Goal: Task Accomplishment & Management: Use online tool/utility

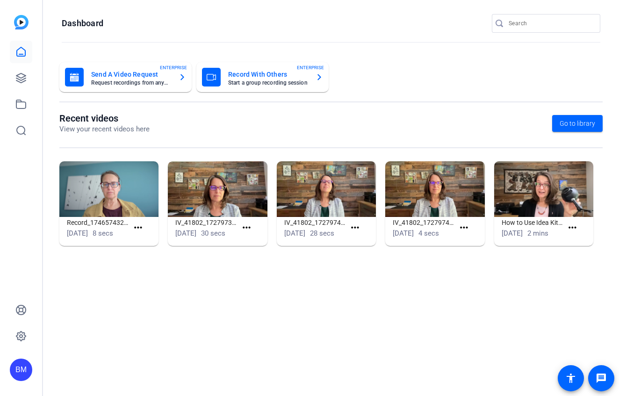
click at [508, 22] on div at bounding box center [500, 23] width 17 height 9
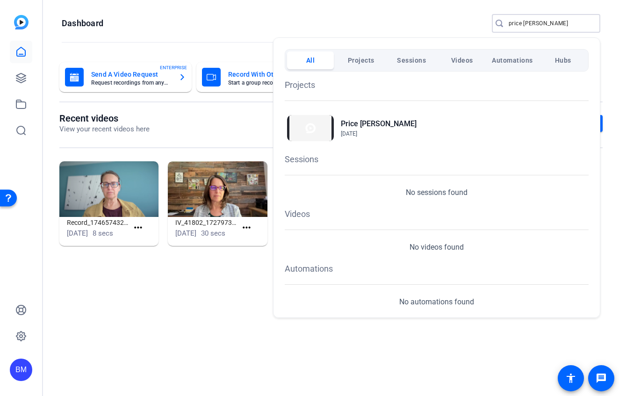
type input "price perkins"
click at [359, 119] on h2 "Price [PERSON_NAME]" at bounding box center [379, 123] width 76 height 11
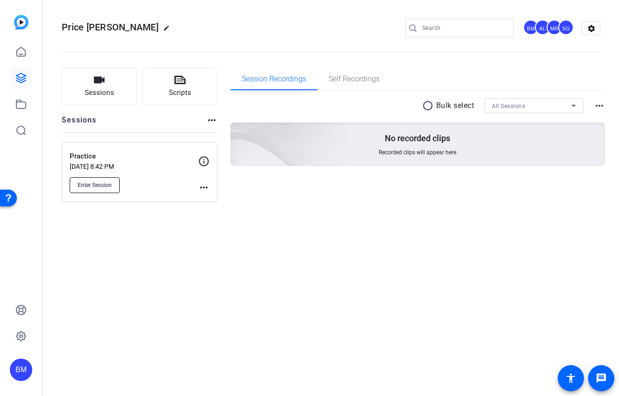
click at [104, 182] on span "Enter Session" at bounding box center [95, 185] width 34 height 7
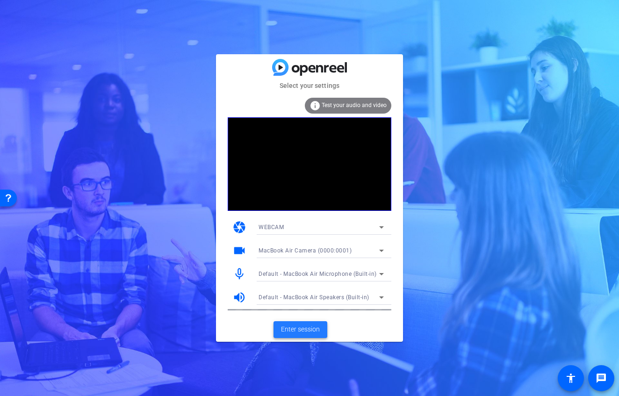
click at [310, 327] on span "Enter session" at bounding box center [300, 330] width 39 height 10
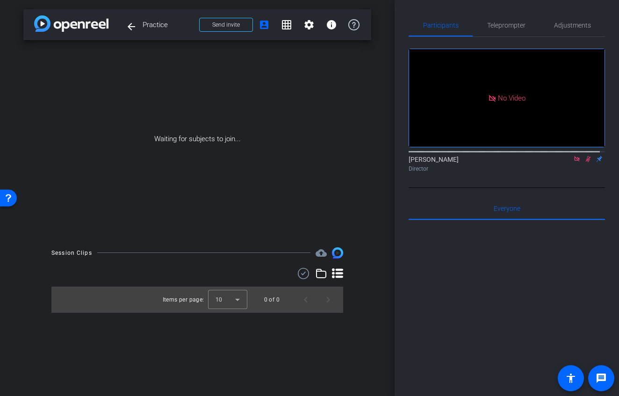
click at [574, 161] on icon at bounding box center [576, 158] width 5 height 5
click at [574, 162] on icon at bounding box center [577, 159] width 7 height 7
click at [573, 26] on span "Adjustments" at bounding box center [572, 25] width 37 height 7
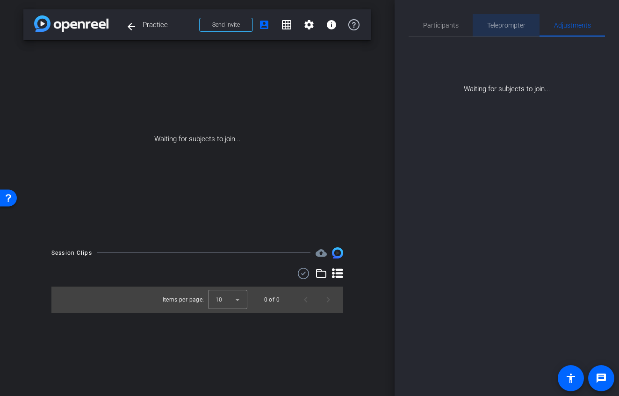
click at [518, 27] on span "Teleprompter" at bounding box center [506, 25] width 38 height 7
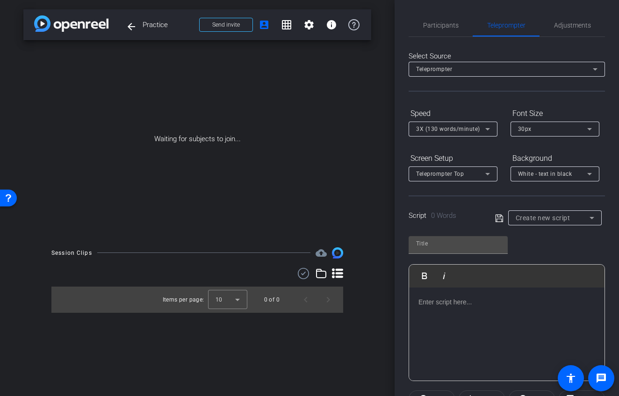
click at [573, 221] on div "Create new script" at bounding box center [553, 217] width 74 height 11
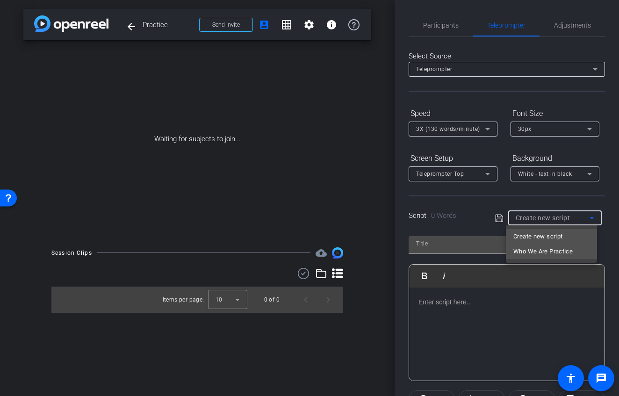
click at [551, 256] on span "Who We Are Practice" at bounding box center [543, 251] width 59 height 11
type input "Who We Are Practice"
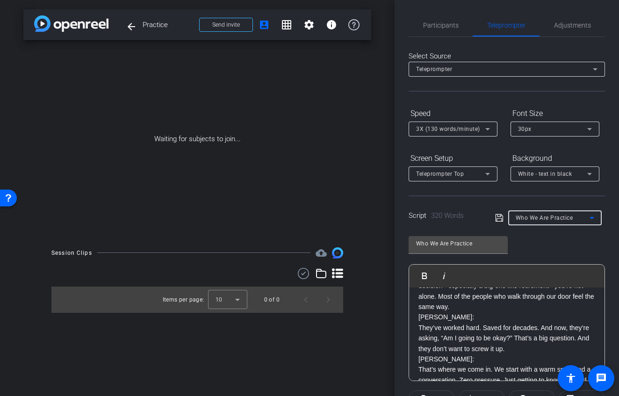
scroll to position [37, 0]
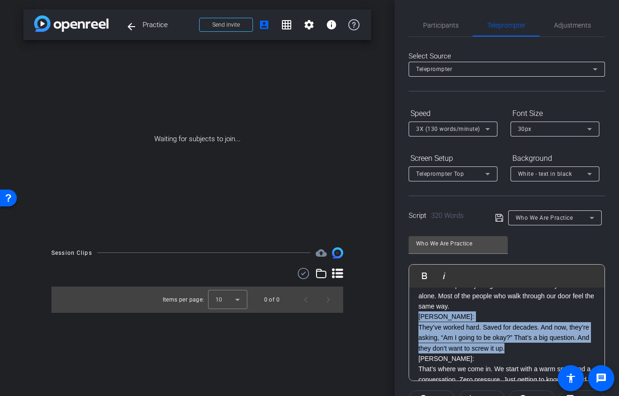
drag, startPoint x: 555, startPoint y: 350, endPoint x: 421, endPoint y: 319, distance: 138.3
click at [421, 319] on p "[PERSON_NAME]: They’ve worked hard. Saved for decades. And now, they’re asking,…" at bounding box center [507, 333] width 177 height 42
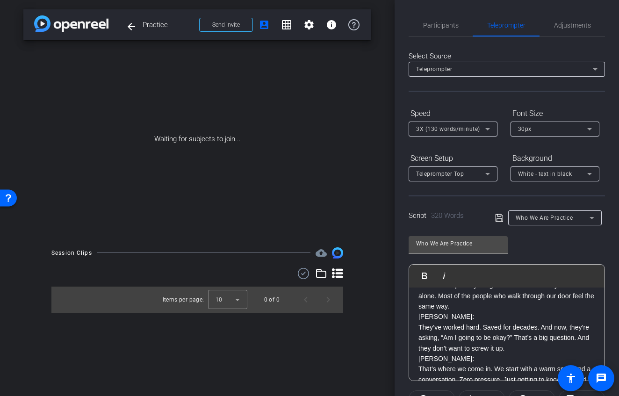
click at [429, 322] on p "[PERSON_NAME]: They’ve worked hard. Saved for decades. And now, they’re asking,…" at bounding box center [507, 333] width 177 height 42
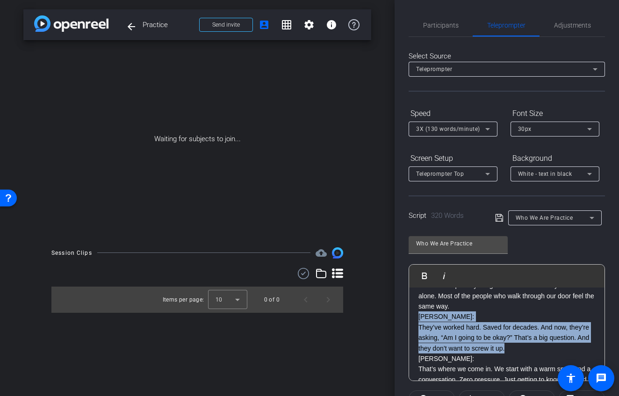
drag, startPoint x: 418, startPoint y: 317, endPoint x: 554, endPoint y: 350, distance: 140.0
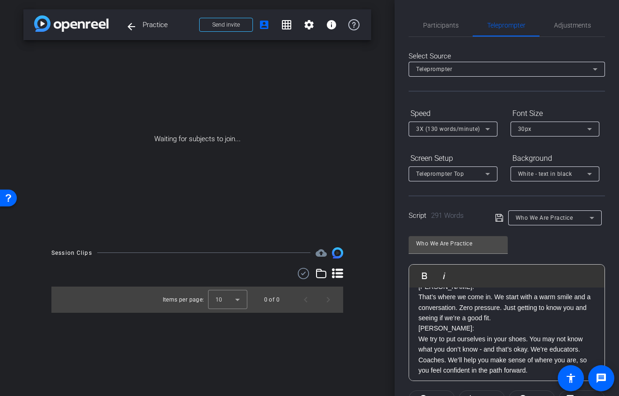
scroll to position [78, 0]
click at [511, 317] on p "[PERSON_NAME]: That’s where we come in. We start with a warm smile and a conver…" at bounding box center [507, 303] width 177 height 42
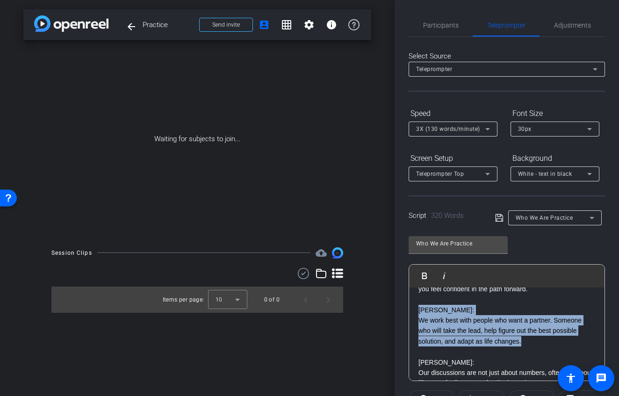
drag, startPoint x: 523, startPoint y: 343, endPoint x: 418, endPoint y: 312, distance: 110.0
click at [418, 312] on div "[PERSON_NAME]: If you're feeling anxious or overwhelmed about a financial decis…" at bounding box center [507, 368] width 196 height 584
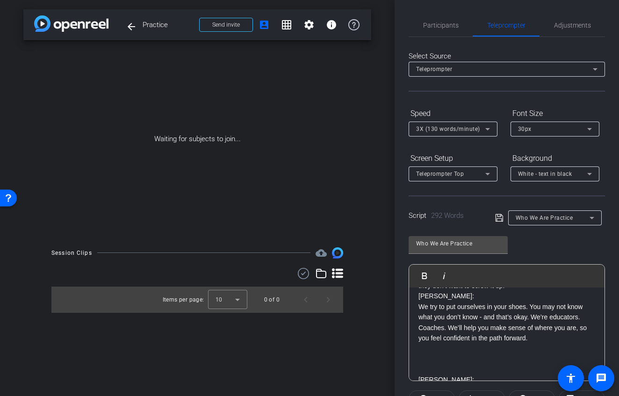
scroll to position [87, 0]
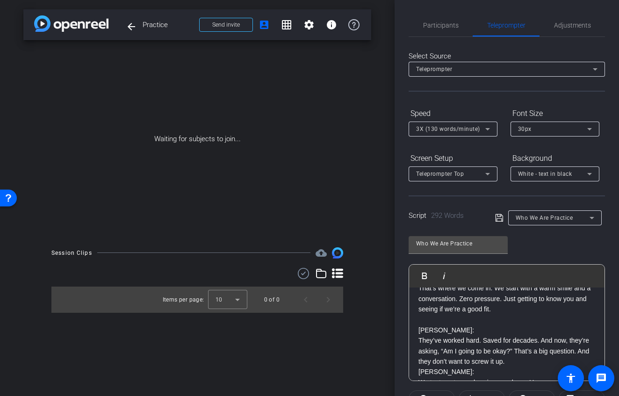
click at [423, 316] on p at bounding box center [507, 319] width 177 height 10
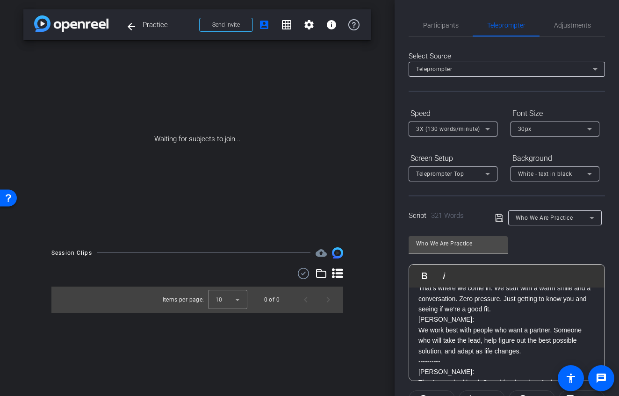
click at [450, 130] on span "3X (130 words/minute)" at bounding box center [448, 129] width 64 height 7
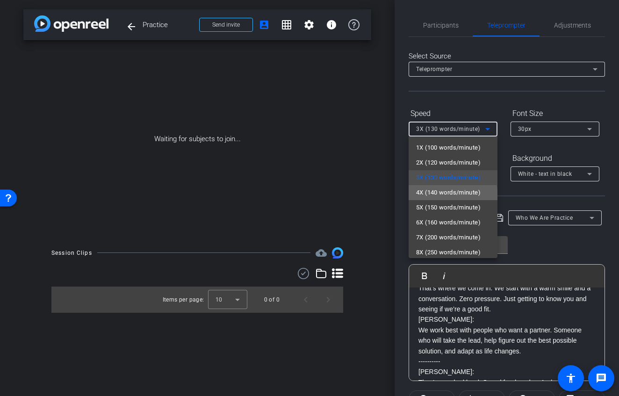
click at [453, 196] on span "4X (140 words/minute)" at bounding box center [448, 192] width 65 height 11
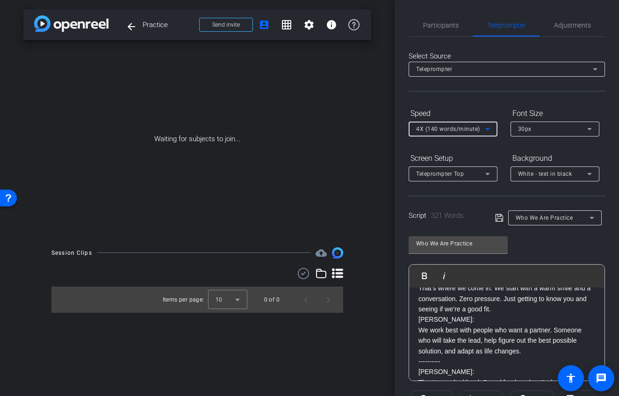
click at [454, 178] on div "Teleprompter Top" at bounding box center [450, 174] width 69 height 12
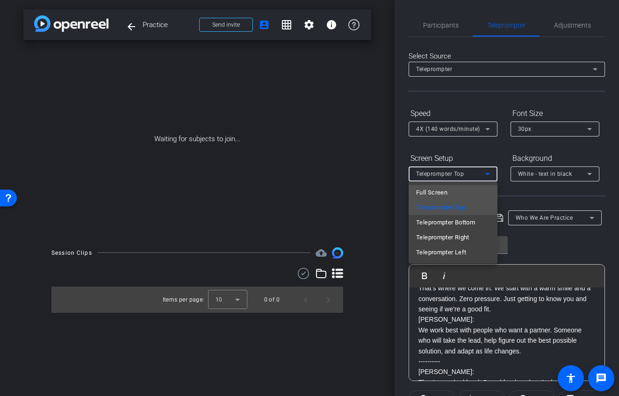
click at [452, 187] on mat-option "Full Screen" at bounding box center [453, 192] width 89 height 15
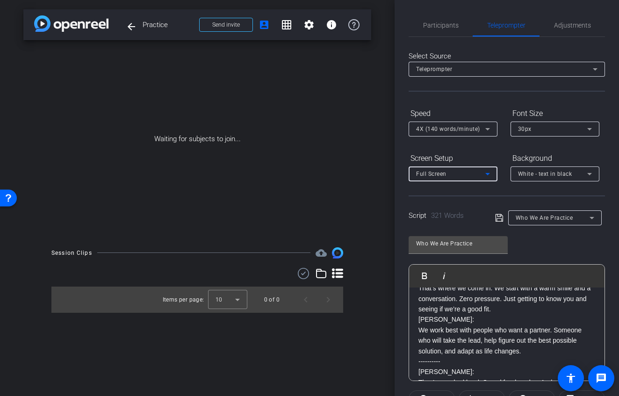
click at [527, 176] on span "White - text in black" at bounding box center [545, 174] width 54 height 7
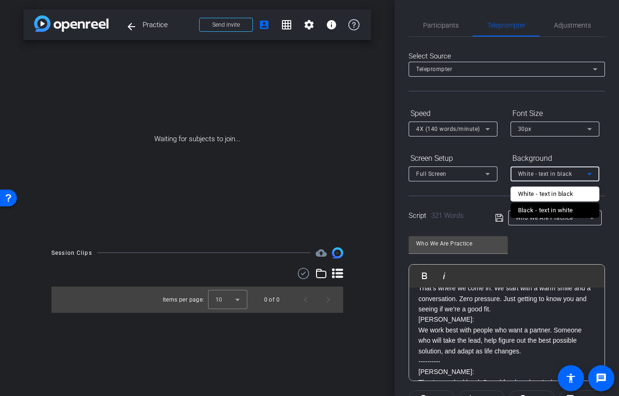
click at [530, 210] on div "Black - text in white" at bounding box center [545, 210] width 55 height 11
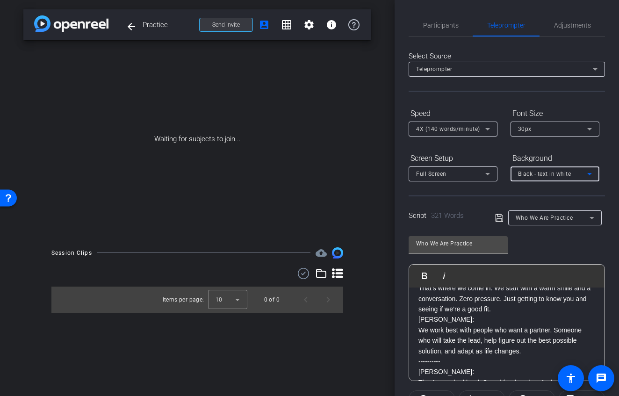
click at [232, 27] on span "Send invite" at bounding box center [226, 24] width 28 height 7
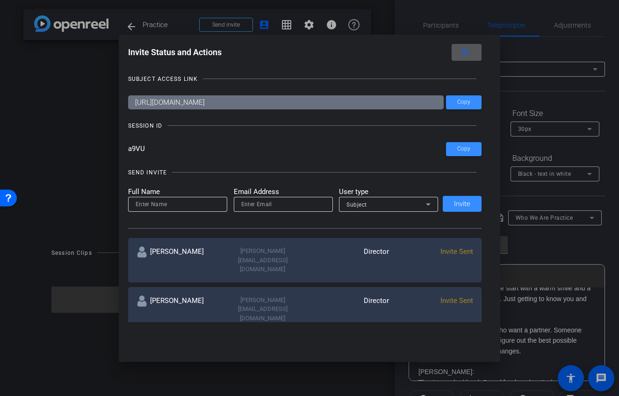
click at [475, 52] on span at bounding box center [467, 52] width 30 height 22
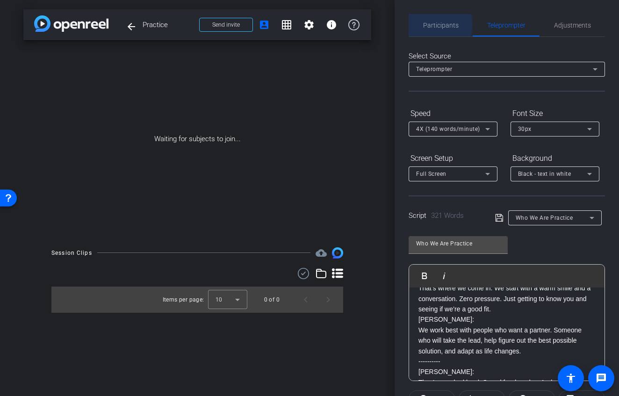
click at [427, 24] on span "Participants" at bounding box center [441, 25] width 36 height 7
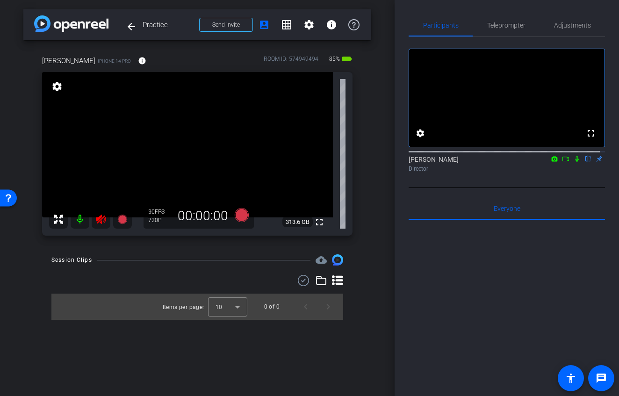
click at [98, 217] on icon at bounding box center [100, 219] width 11 height 11
click at [569, 31] on span "Adjustments" at bounding box center [572, 25] width 37 height 22
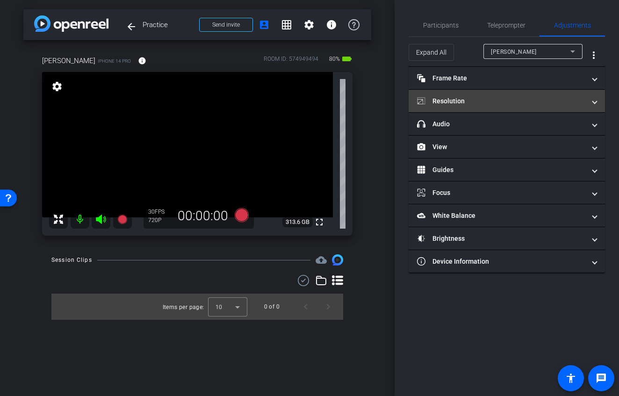
click at [465, 107] on mat-expansion-panel-header "Resolution" at bounding box center [507, 101] width 196 height 22
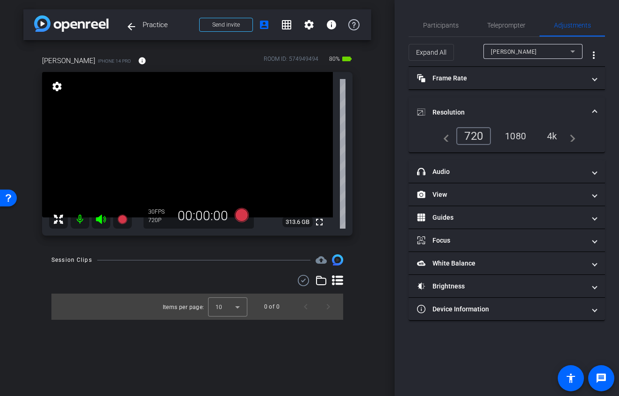
click at [517, 138] on div "1080" at bounding box center [515, 136] width 35 height 16
click at [431, 24] on span "Participants" at bounding box center [441, 25] width 36 height 7
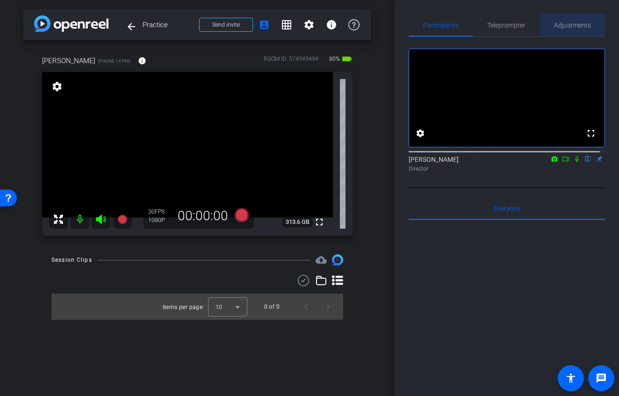
click at [571, 28] on span "Adjustments" at bounding box center [572, 25] width 37 height 7
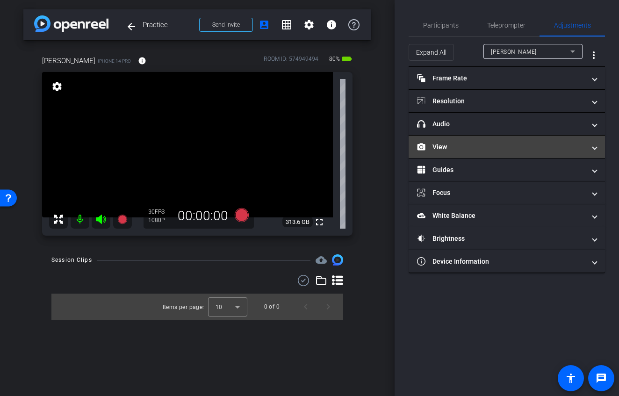
click at [465, 152] on mat-expansion-panel-header "View" at bounding box center [507, 147] width 196 height 22
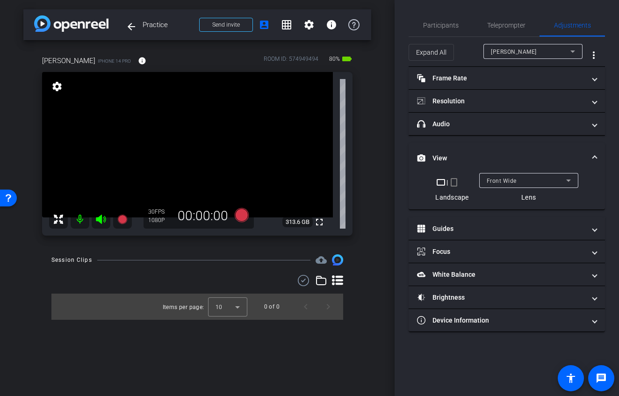
click at [510, 186] on div "Front Wide" at bounding box center [527, 181] width 80 height 12
click at [515, 186] on div "Back Tele" at bounding box center [527, 181] width 80 height 12
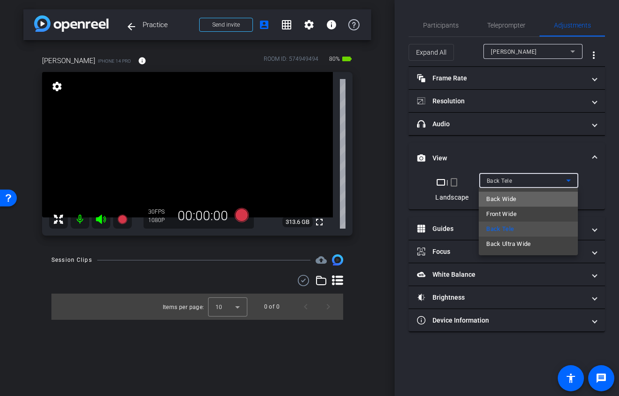
click at [513, 200] on span "Back Wide" at bounding box center [502, 199] width 30 height 11
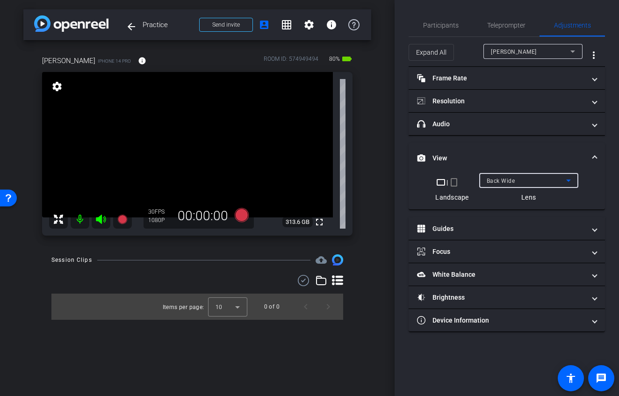
click at [501, 179] on span "Back Wide" at bounding box center [501, 181] width 29 height 7
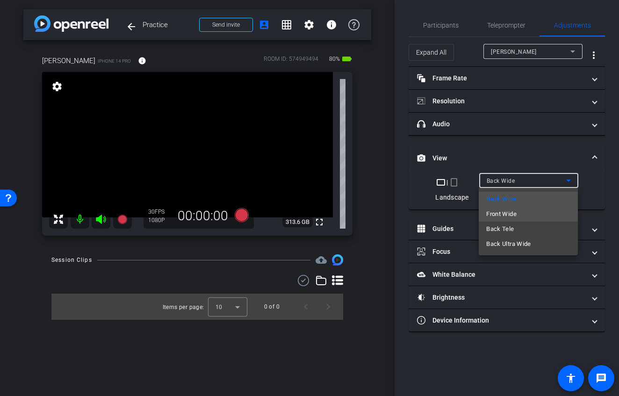
click at [502, 210] on span "Front Wide" at bounding box center [502, 214] width 30 height 11
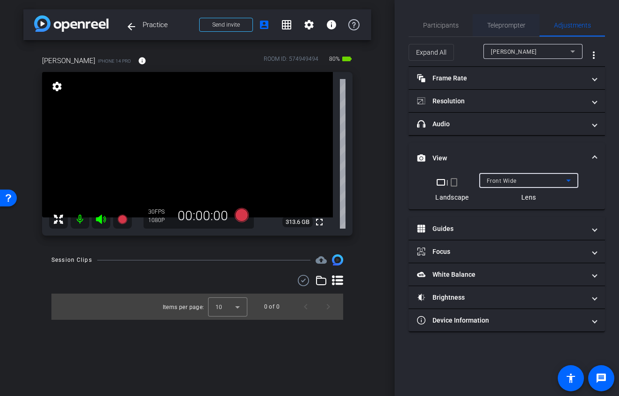
click at [510, 24] on span "Teleprompter" at bounding box center [506, 25] width 38 height 7
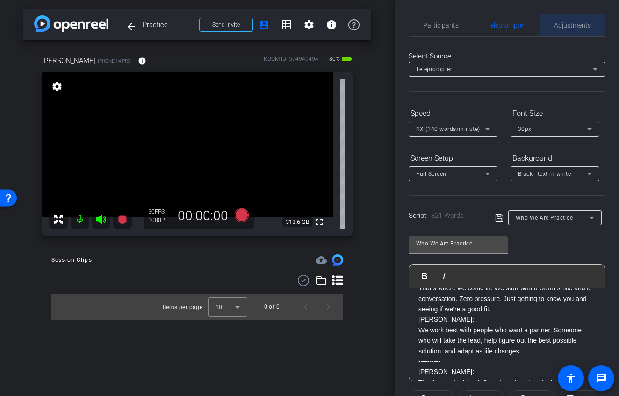
click at [566, 22] on span "Adjustments" at bounding box center [572, 25] width 37 height 7
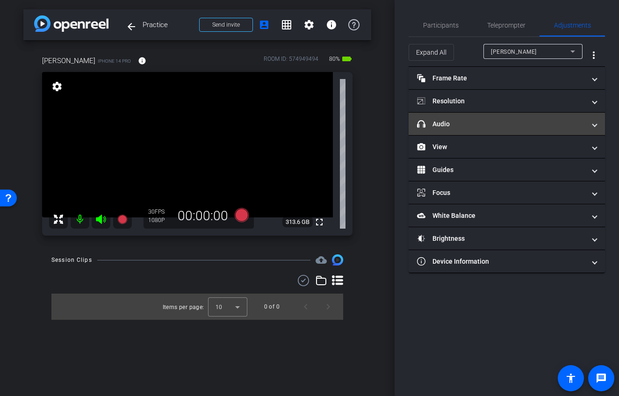
click at [490, 123] on mat-panel-title "headphone icon Audio" at bounding box center [501, 124] width 168 height 10
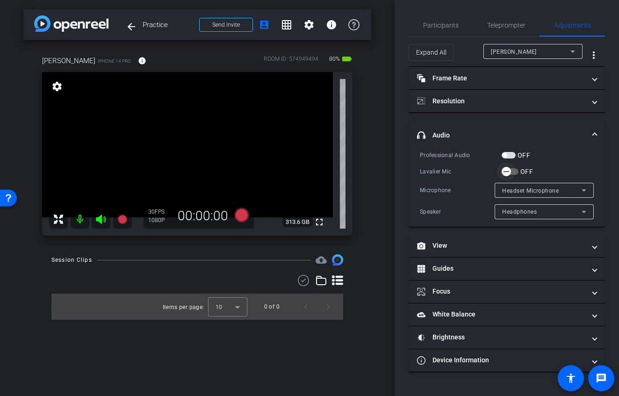
click at [514, 173] on span "button" at bounding box center [506, 171] width 19 height 19
click at [245, 214] on icon at bounding box center [242, 215] width 14 height 14
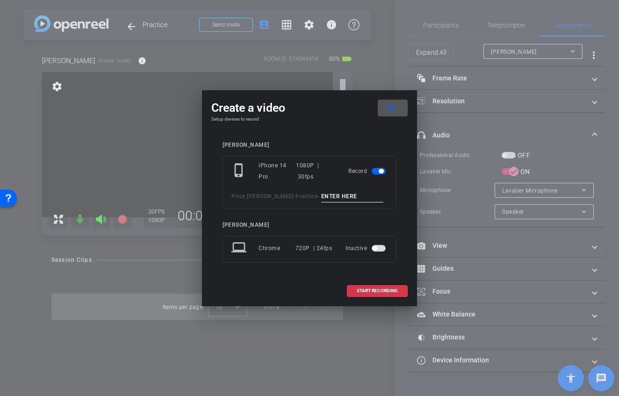
click at [326, 197] on input at bounding box center [352, 197] width 63 height 12
type input "mic test"
click at [369, 295] on span at bounding box center [378, 291] width 60 height 22
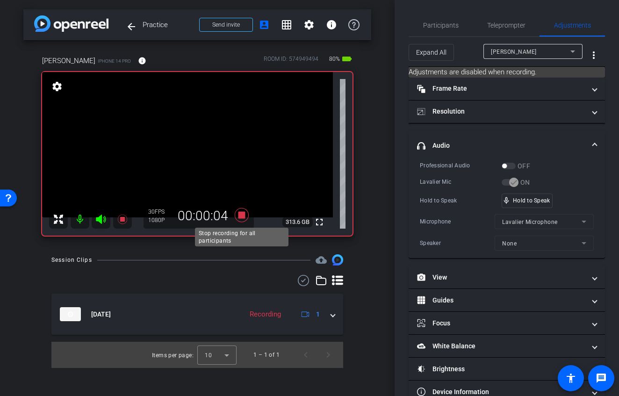
click at [242, 216] on icon at bounding box center [242, 215] width 14 height 14
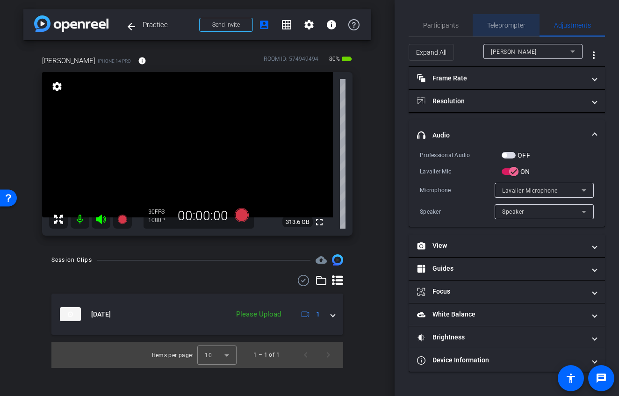
click at [499, 23] on span "Teleprompter" at bounding box center [506, 25] width 38 height 7
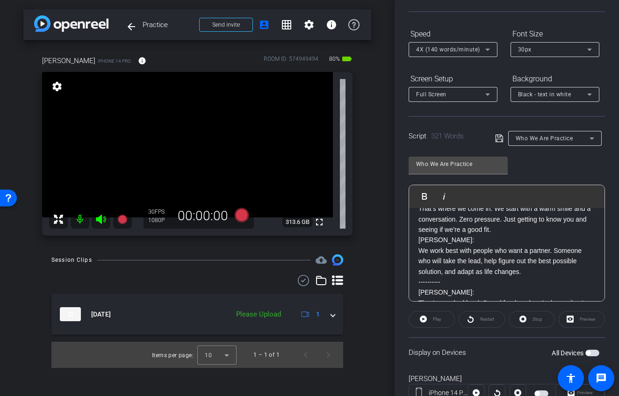
scroll to position [115, 0]
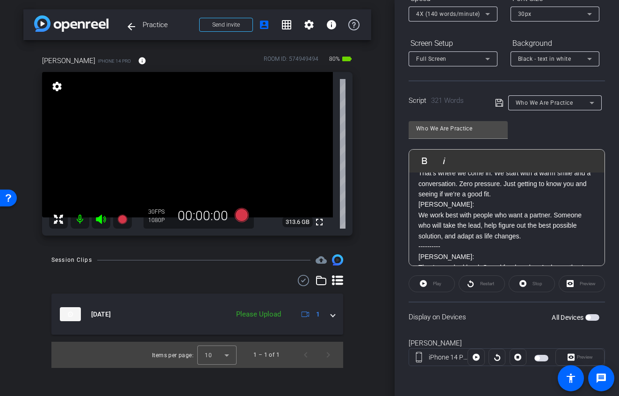
click at [595, 318] on div "Display on Devices All Devices" at bounding box center [507, 317] width 196 height 30
click at [592, 318] on span "button" at bounding box center [593, 317] width 14 height 7
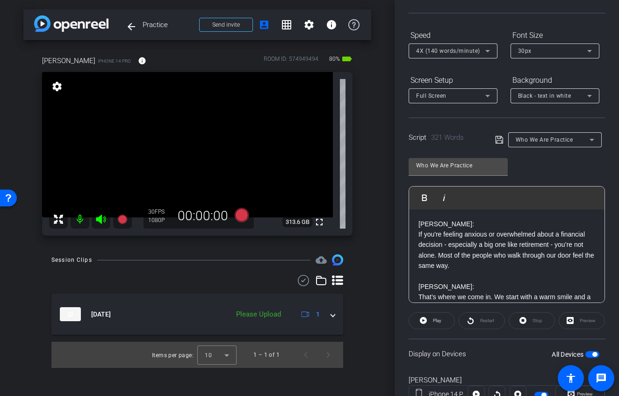
scroll to position [94, 0]
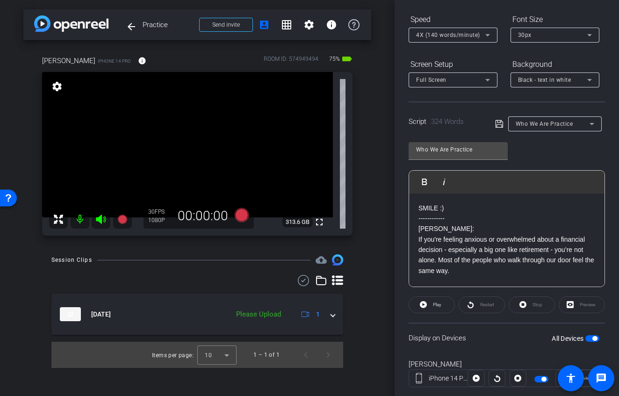
click at [587, 339] on span "button" at bounding box center [593, 338] width 14 height 7
click at [589, 339] on span "button" at bounding box center [593, 338] width 14 height 7
click at [241, 215] on icon at bounding box center [242, 215] width 14 height 14
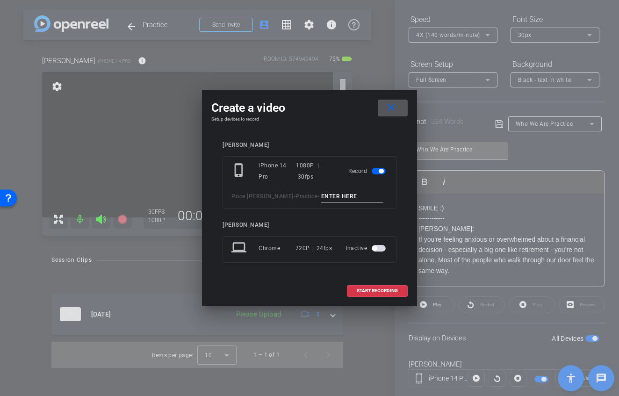
click at [325, 195] on input at bounding box center [352, 197] width 63 height 12
type input "[PERSON_NAME] TA1"
click at [394, 113] on mat-icon "close" at bounding box center [391, 108] width 12 height 12
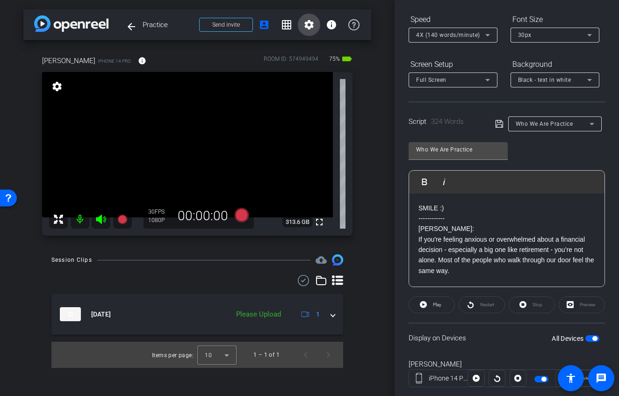
click at [304, 23] on mat-icon "settings" at bounding box center [309, 24] width 11 height 11
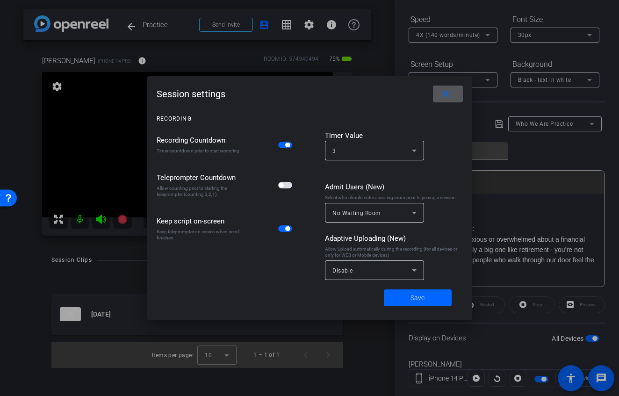
click at [290, 189] on mat-slide-toggle at bounding box center [286, 185] width 16 height 11
click at [290, 186] on span "button" at bounding box center [285, 185] width 14 height 7
click at [416, 302] on span "Save" at bounding box center [418, 298] width 14 height 10
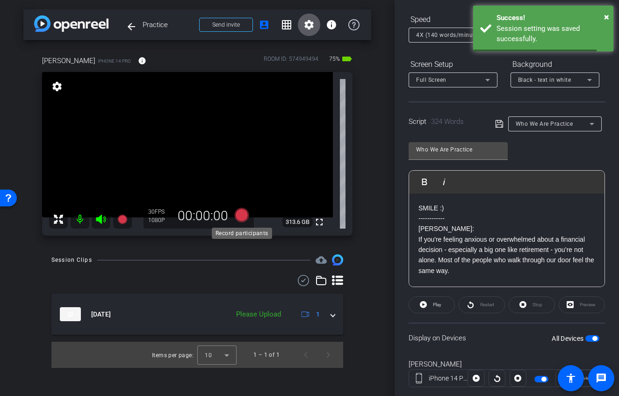
click at [245, 218] on icon at bounding box center [242, 215] width 14 height 14
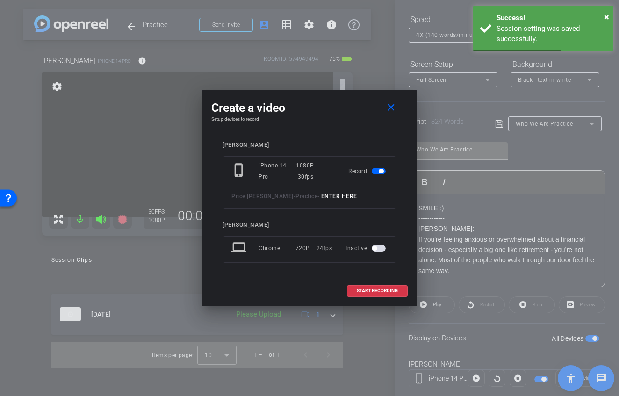
click at [321, 198] on input at bounding box center [352, 197] width 63 height 12
type input "[PERSON_NAME] TA1"
click at [364, 295] on span at bounding box center [378, 291] width 60 height 22
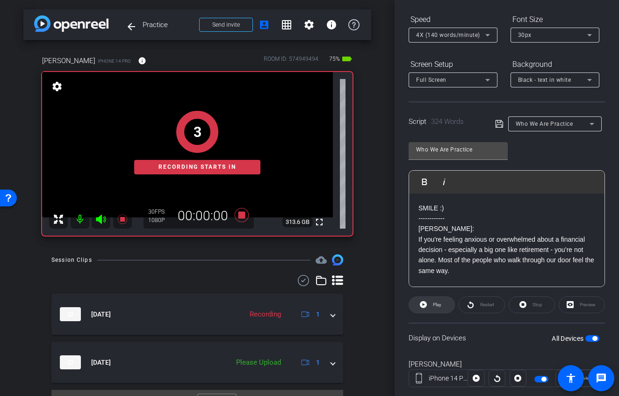
click at [431, 309] on span "Play" at bounding box center [436, 304] width 11 height 13
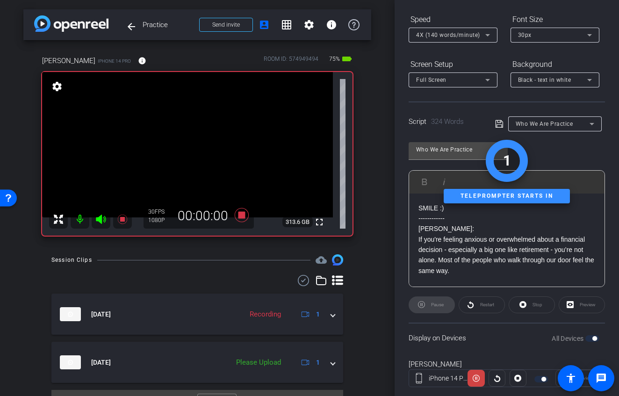
click at [102, 218] on icon at bounding box center [100, 219] width 11 height 11
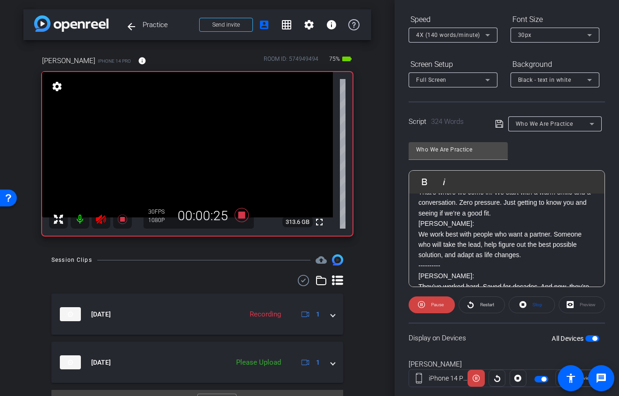
scroll to position [110, 0]
click at [239, 215] on icon at bounding box center [242, 215] width 14 height 14
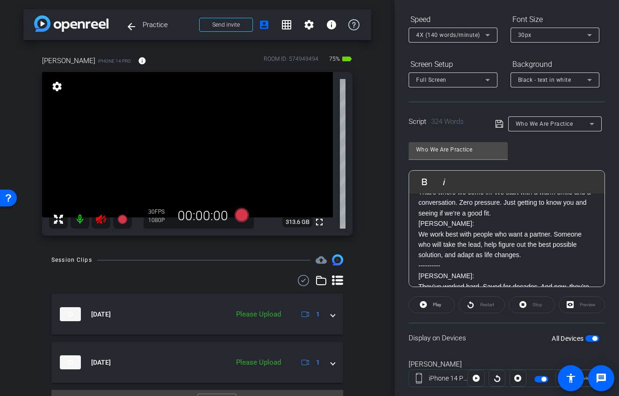
click at [99, 222] on icon at bounding box center [100, 219] width 11 height 11
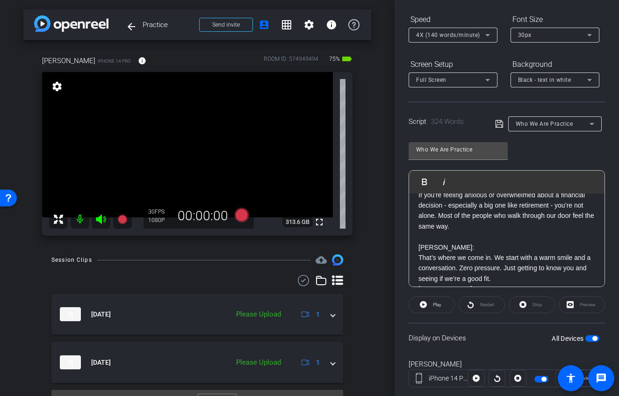
scroll to position [0, 0]
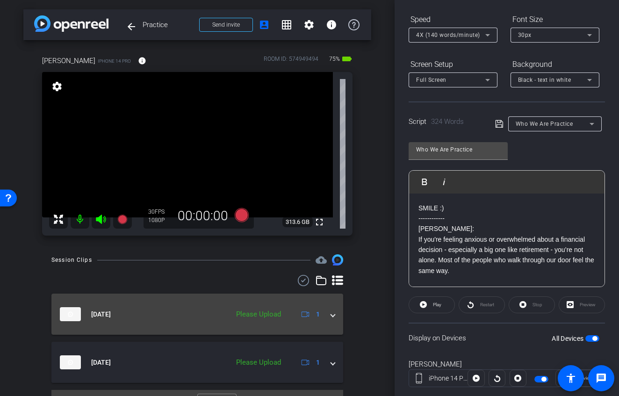
click at [331, 317] on span at bounding box center [333, 315] width 4 height 10
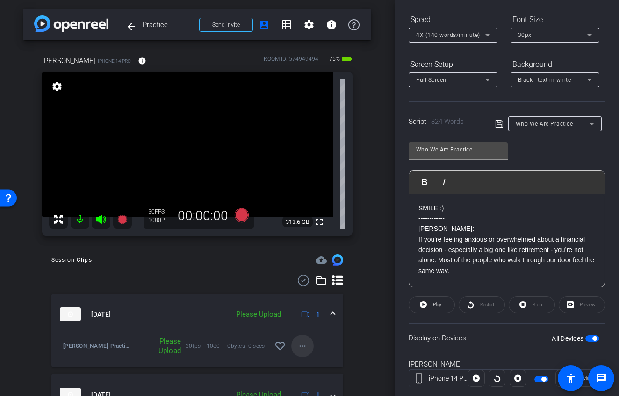
click at [297, 347] on mat-icon "more_horiz" at bounding box center [302, 346] width 11 height 11
click at [303, 305] on span "Upload" at bounding box center [312, 303] width 37 height 11
click at [462, 36] on span "4X (140 words/minute)" at bounding box center [448, 35] width 64 height 7
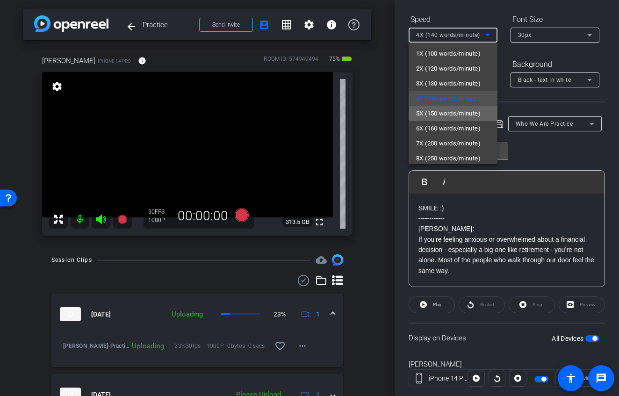
click at [461, 113] on span "5X (150 words/minute)" at bounding box center [448, 113] width 65 height 11
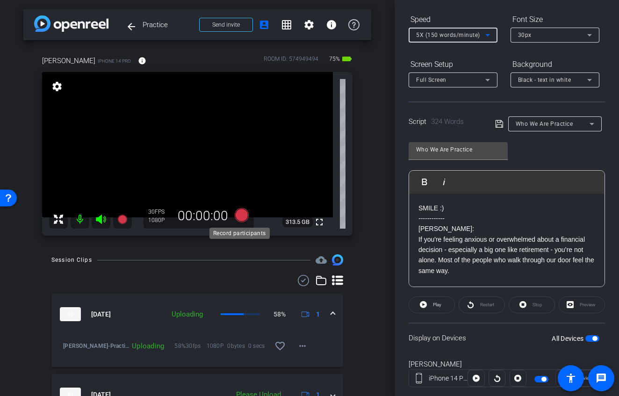
click at [242, 215] on icon at bounding box center [242, 215] width 14 height 14
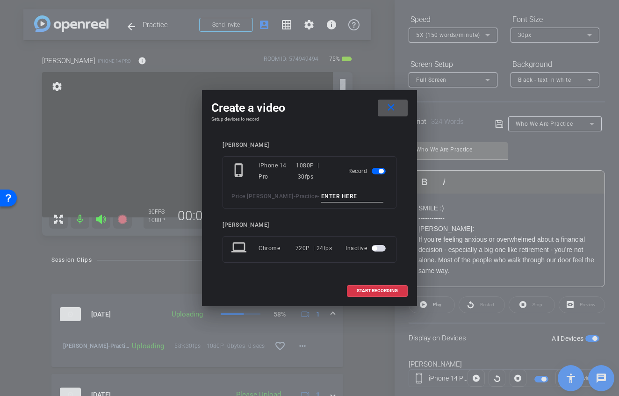
click at [332, 191] on input at bounding box center [352, 197] width 63 height 12
type input "[PERSON_NAME] TA2"
click at [388, 291] on span "START RECORDING" at bounding box center [377, 291] width 41 height 5
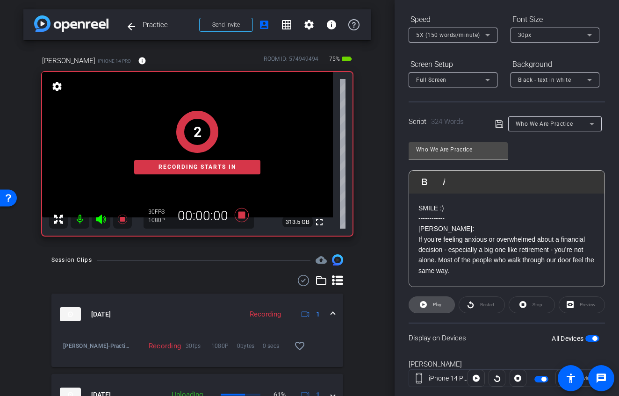
click at [439, 304] on span "Play" at bounding box center [437, 304] width 8 height 5
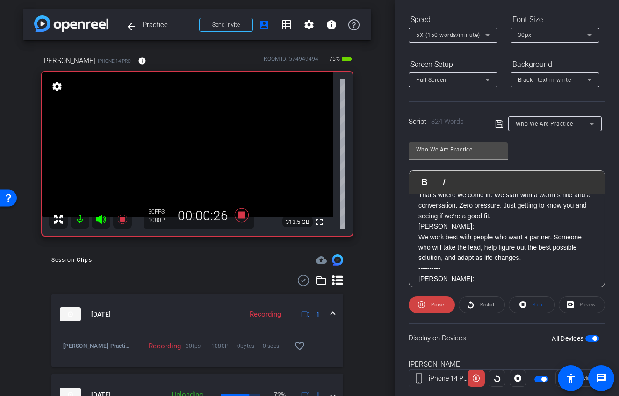
scroll to position [116, 0]
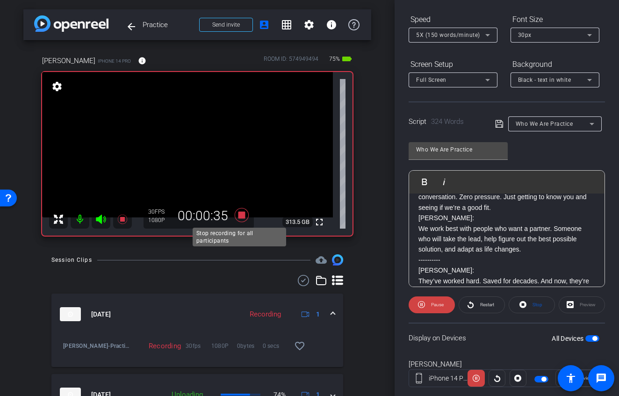
click at [238, 214] on icon at bounding box center [242, 215] width 14 height 14
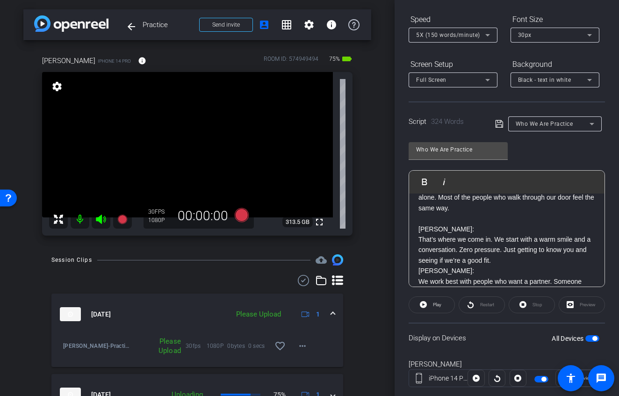
scroll to position [62, 0]
click at [297, 346] on mat-icon "more_horiz" at bounding box center [302, 346] width 11 height 11
click at [308, 300] on span "Upload" at bounding box center [312, 303] width 37 height 11
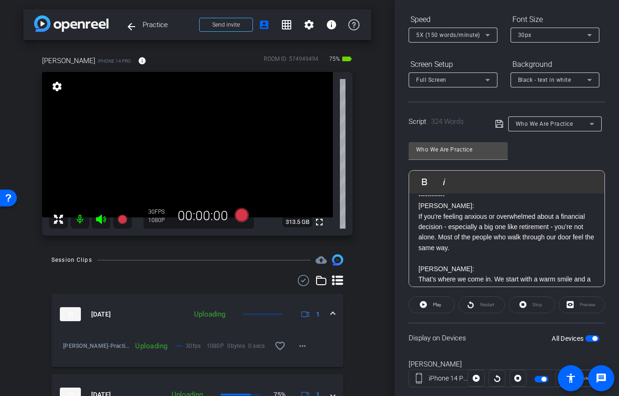
scroll to position [0, 0]
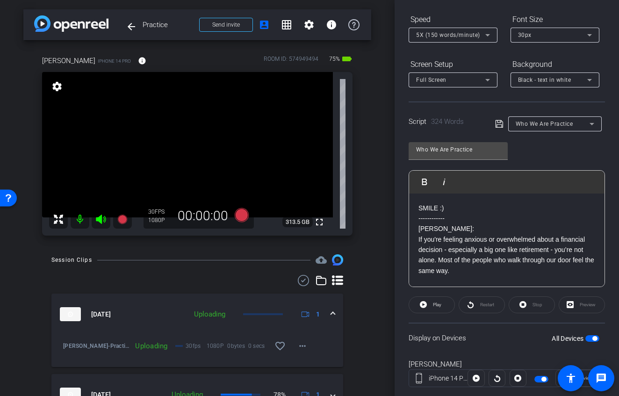
click at [531, 154] on div "Who We Are Practice Play Play from this location Play Selected Play and display…" at bounding box center [507, 211] width 196 height 152
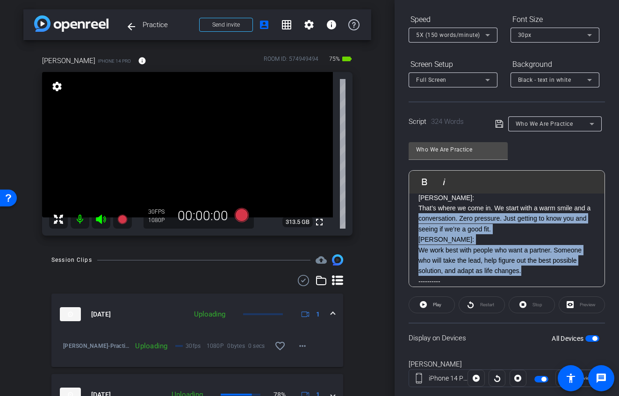
scroll to position [26, 0]
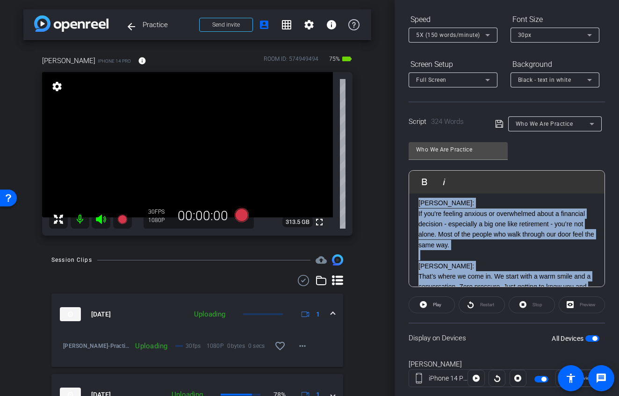
drag, startPoint x: 529, startPoint y: 266, endPoint x: 415, endPoint y: 205, distance: 128.9
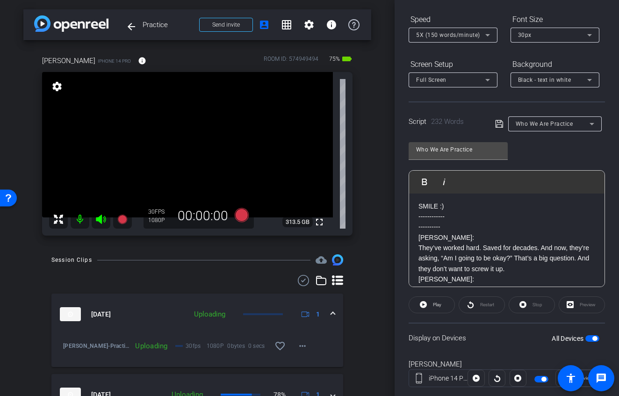
scroll to position [0, 0]
drag, startPoint x: 453, startPoint y: 221, endPoint x: 410, endPoint y: 215, distance: 43.5
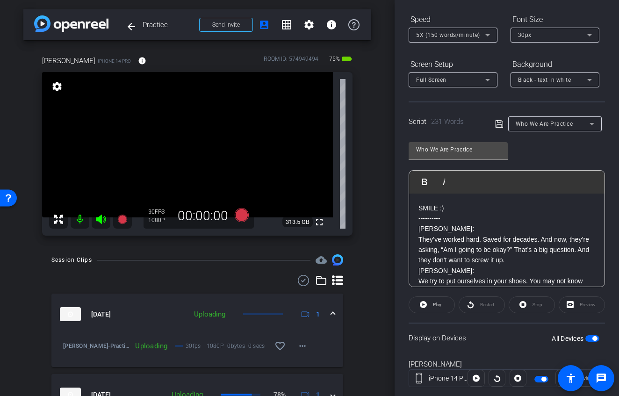
click at [586, 341] on span "button" at bounding box center [593, 338] width 14 height 7
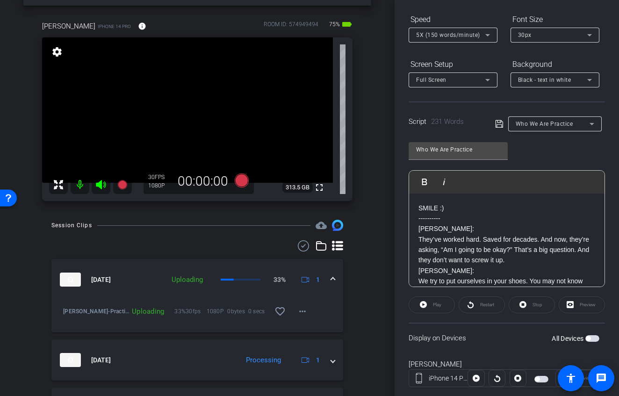
scroll to position [18, 0]
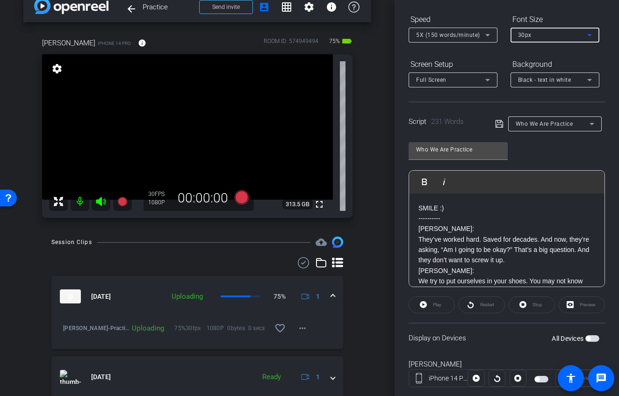
click at [553, 33] on div "30px" at bounding box center [552, 35] width 69 height 12
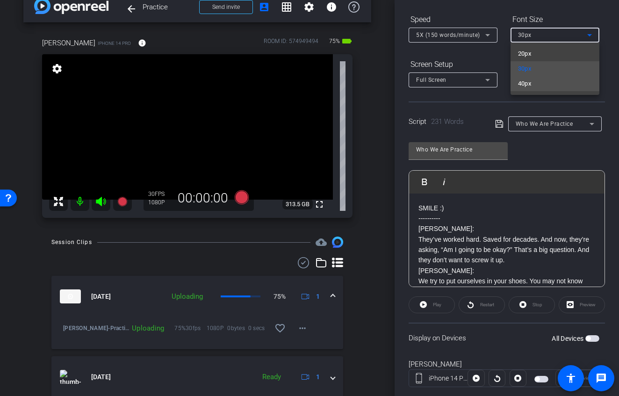
click at [544, 87] on mat-option "40px" at bounding box center [555, 83] width 89 height 15
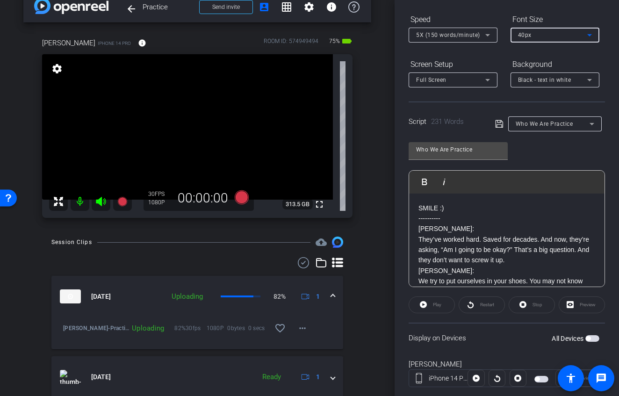
click at [590, 339] on span "button" at bounding box center [593, 338] width 14 height 7
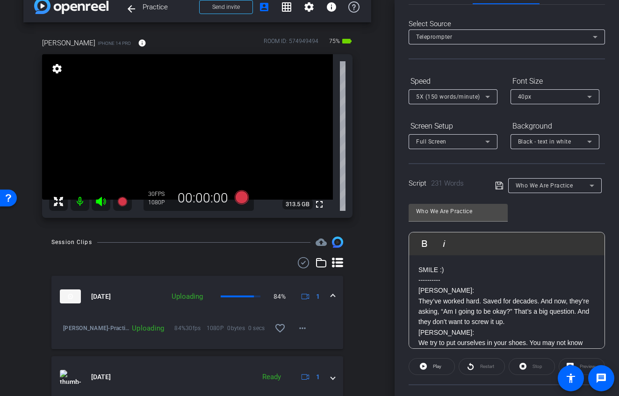
scroll to position [0, 0]
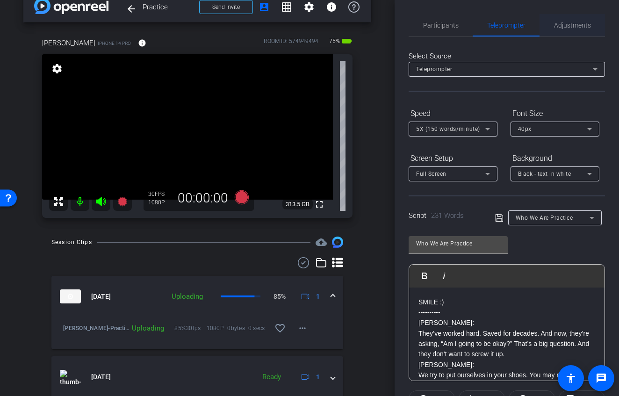
click at [560, 29] on span "Adjustments" at bounding box center [572, 25] width 37 height 22
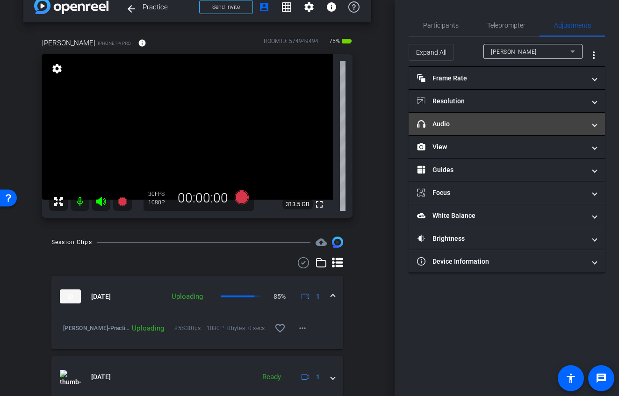
click at [473, 123] on mat-panel-title "headphone icon Audio" at bounding box center [501, 124] width 168 height 10
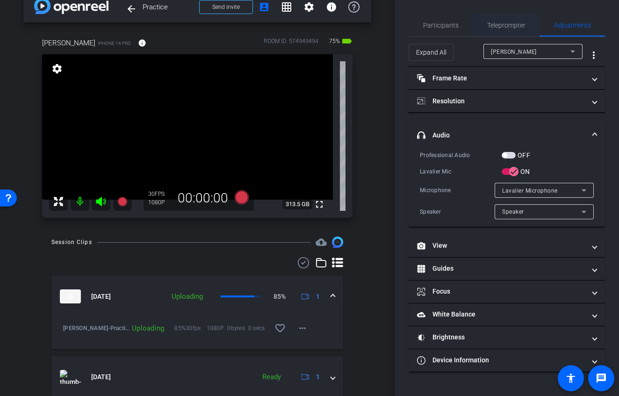
click at [493, 29] on span "Teleprompter" at bounding box center [506, 25] width 38 height 22
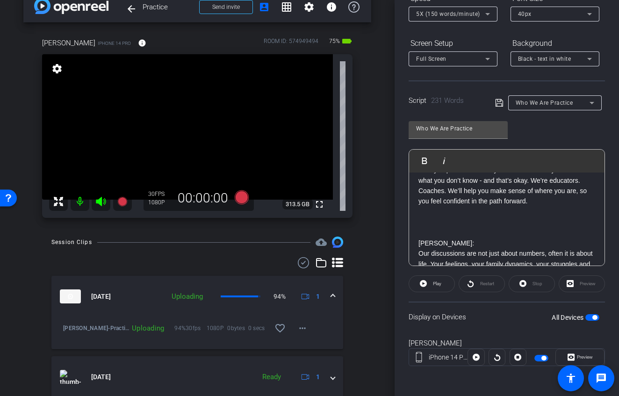
scroll to position [91, 0]
click at [441, 235] on p at bounding box center [507, 232] width 177 height 10
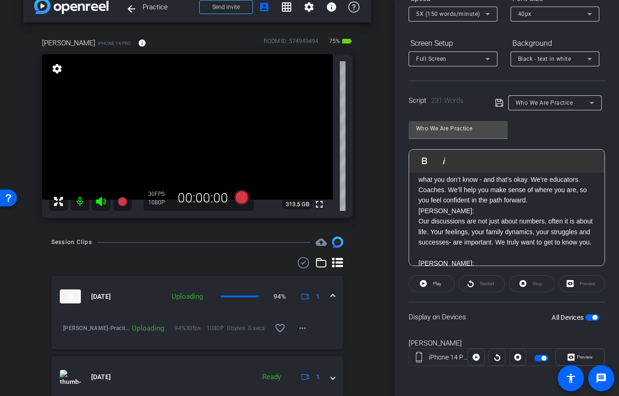
click at [586, 320] on span "button" at bounding box center [593, 317] width 14 height 7
click at [588, 319] on span "button" at bounding box center [593, 317] width 14 height 7
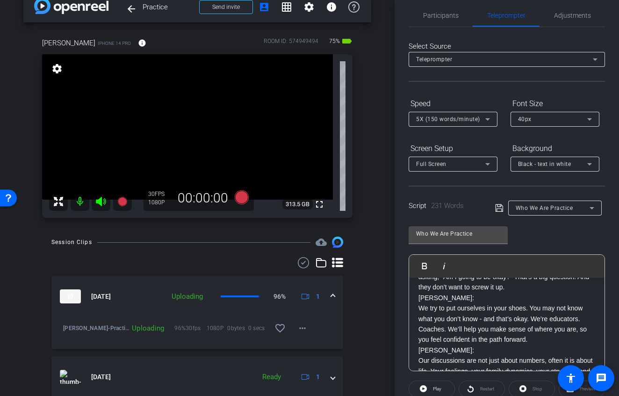
scroll to position [47, 0]
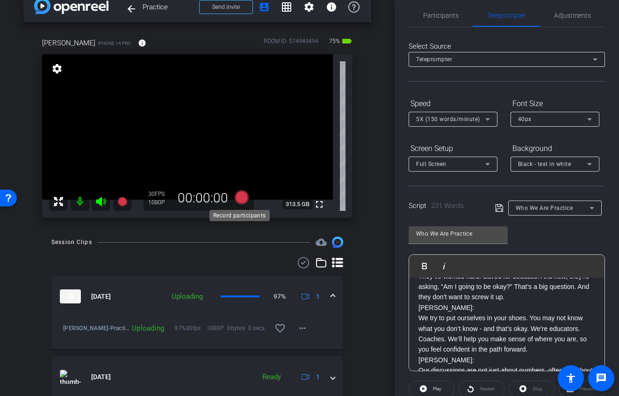
click at [237, 199] on icon at bounding box center [242, 197] width 14 height 14
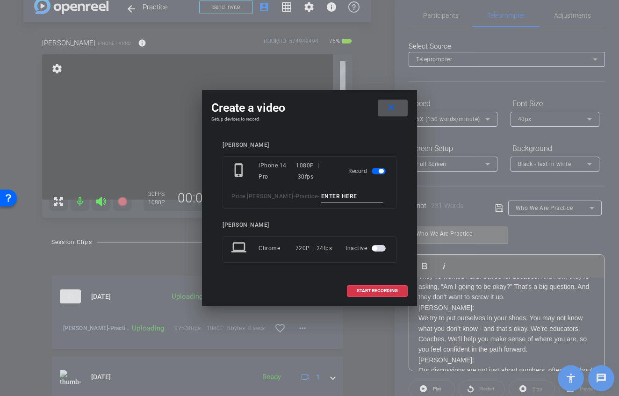
click at [320, 203] on div "phone_iphone iPhone 14 Pro 1080P | 30fps Record Price [PERSON_NAME] - Practice -" at bounding box center [310, 182] width 174 height 52
click at [321, 196] on input at bounding box center [352, 197] width 63 height 12
type input "[PERSON_NAME] TA1"
click at [371, 289] on span "START RECORDING" at bounding box center [377, 291] width 41 height 5
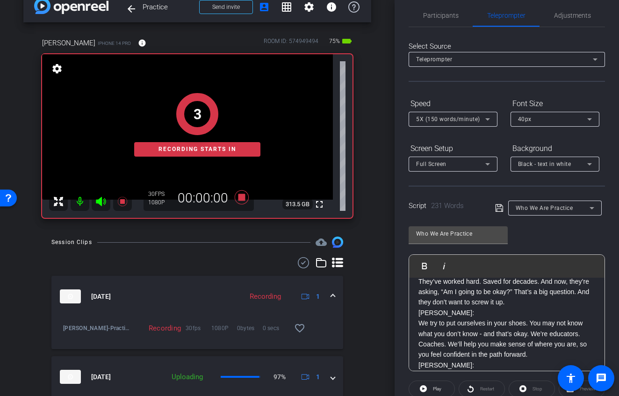
scroll to position [3, 0]
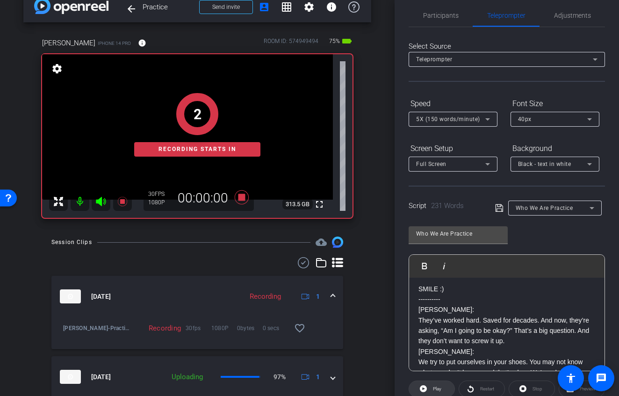
click at [436, 390] on span "Play" at bounding box center [437, 388] width 8 height 5
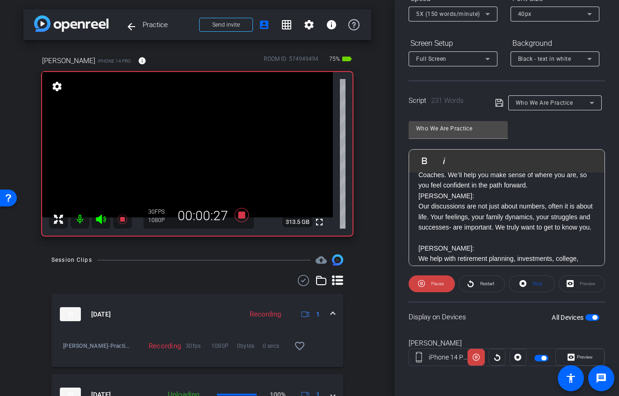
scroll to position [115, 0]
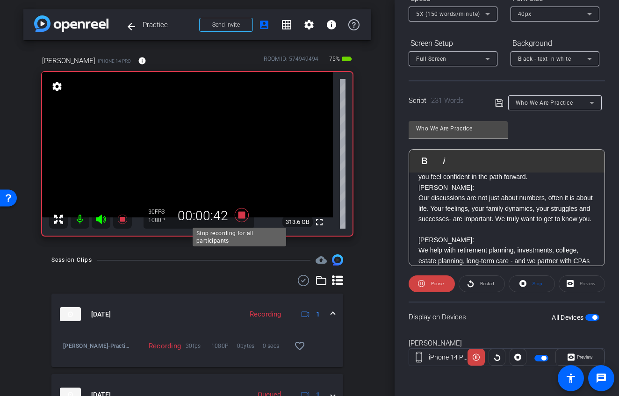
click at [238, 216] on icon at bounding box center [242, 215] width 14 height 14
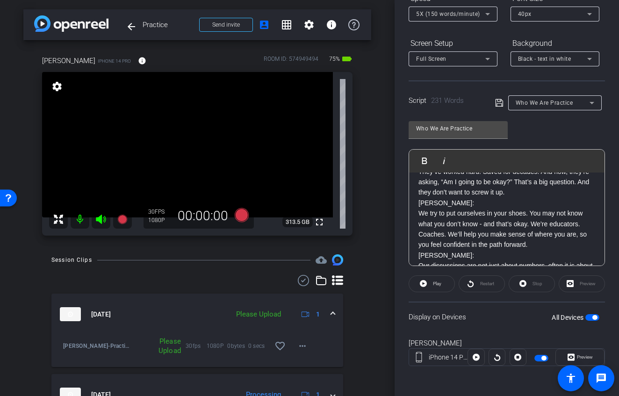
scroll to position [7, 0]
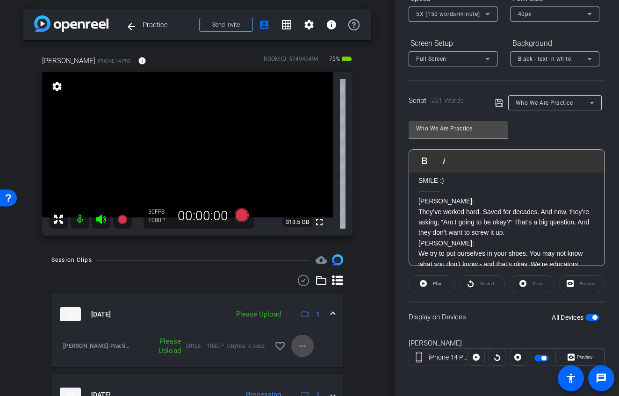
click at [300, 346] on mat-icon "more_horiz" at bounding box center [302, 346] width 11 height 11
click at [303, 307] on span "Upload" at bounding box center [312, 303] width 37 height 11
click at [240, 217] on icon at bounding box center [242, 215] width 14 height 14
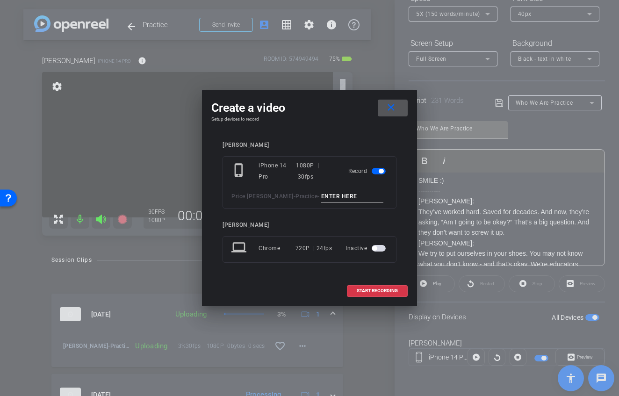
click at [321, 197] on input at bounding box center [352, 197] width 63 height 12
type input "[PERSON_NAME] TA2"
click at [382, 295] on span at bounding box center [378, 291] width 60 height 22
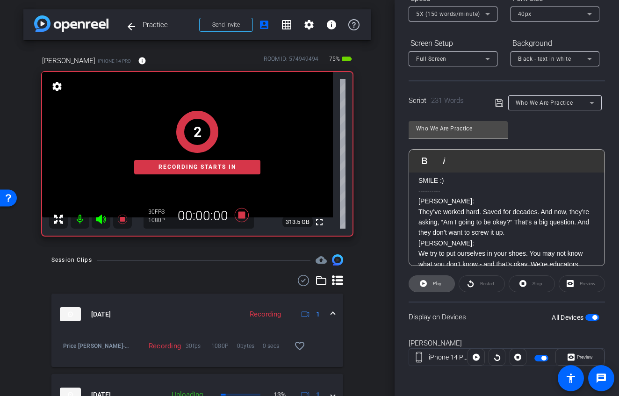
click at [436, 282] on span "Play" at bounding box center [437, 283] width 8 height 5
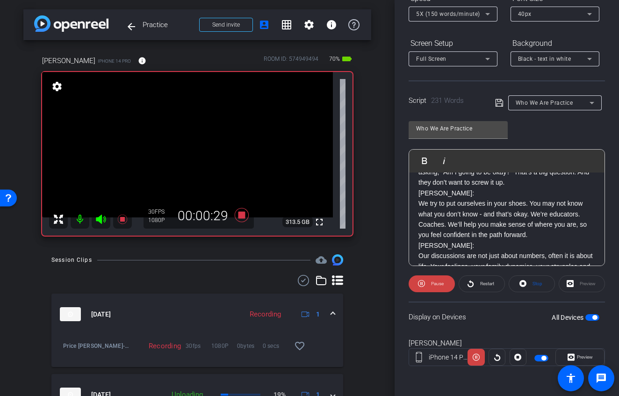
scroll to position [88, 0]
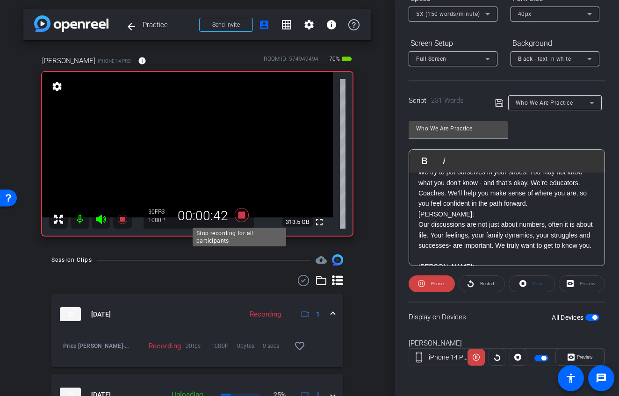
click at [240, 217] on icon at bounding box center [242, 215] width 14 height 14
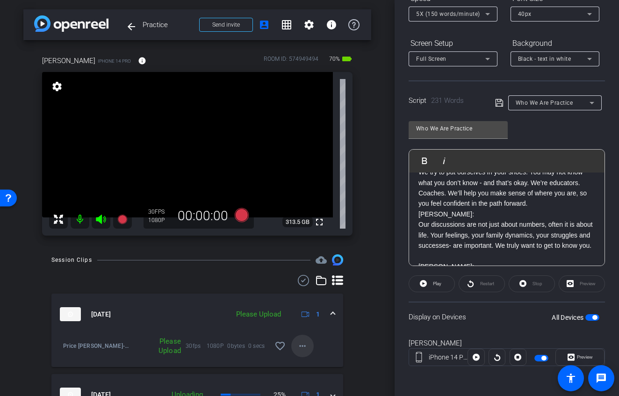
click at [298, 349] on mat-icon "more_horiz" at bounding box center [302, 346] width 11 height 11
click at [300, 304] on span "Upload" at bounding box center [312, 303] width 37 height 11
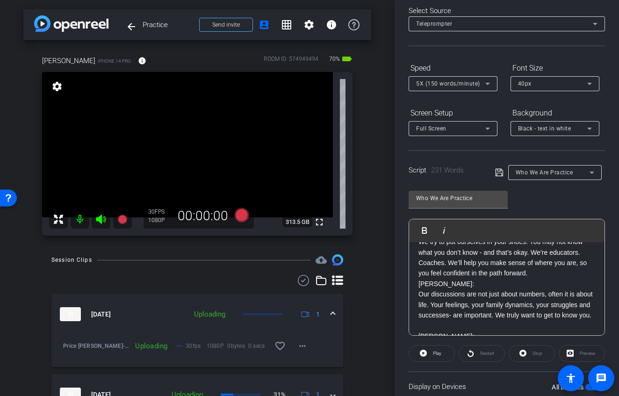
scroll to position [0, 0]
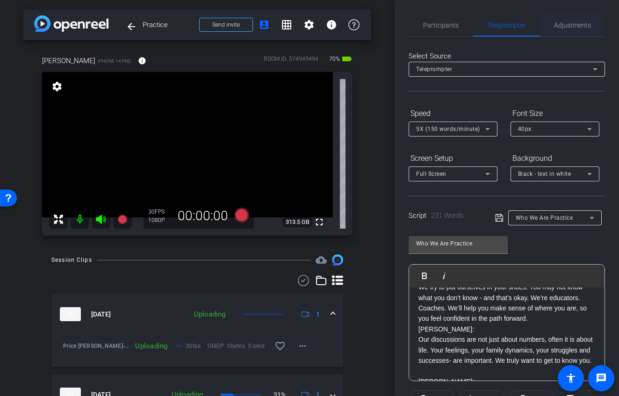
click at [564, 23] on span "Adjustments" at bounding box center [572, 25] width 37 height 7
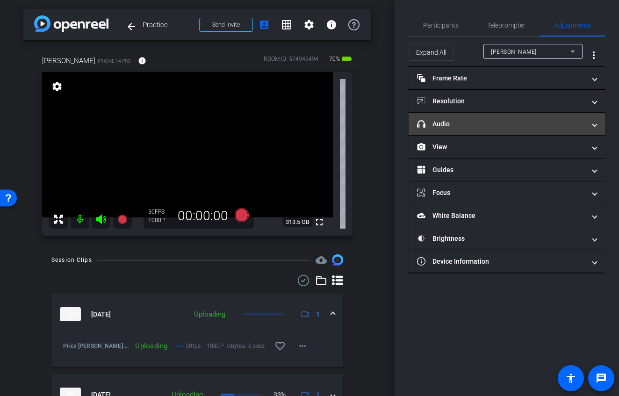
click at [475, 123] on mat-panel-title "headphone icon Audio" at bounding box center [501, 124] width 168 height 10
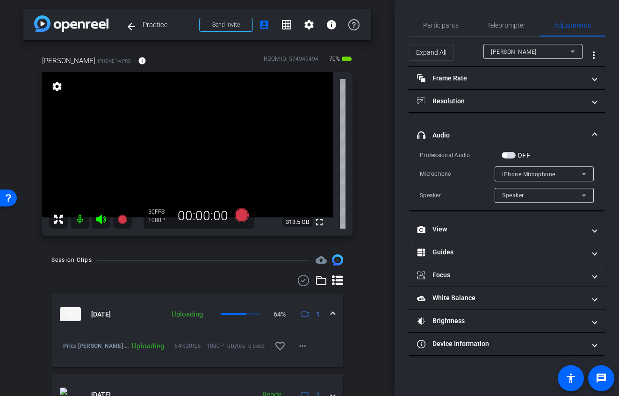
scroll to position [8, 0]
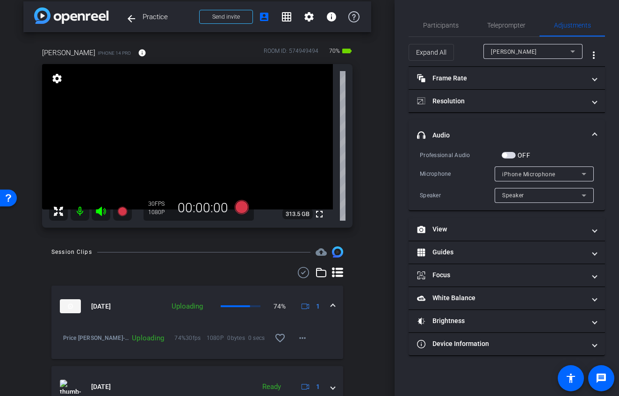
click at [80, 212] on mat-icon at bounding box center [80, 211] width 19 height 19
click at [81, 212] on mat-icon at bounding box center [80, 211] width 19 height 19
click at [100, 211] on icon at bounding box center [101, 211] width 10 height 9
click at [83, 212] on mat-icon at bounding box center [80, 211] width 19 height 19
click at [436, 28] on span "Participants" at bounding box center [441, 25] width 36 height 7
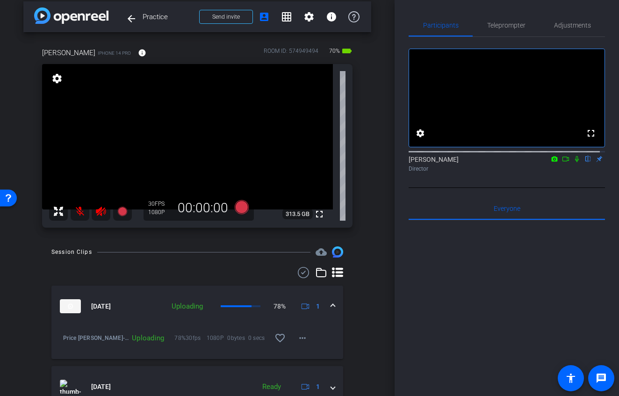
click at [574, 162] on icon at bounding box center [577, 159] width 7 height 7
click at [562, 162] on icon at bounding box center [565, 159] width 7 height 7
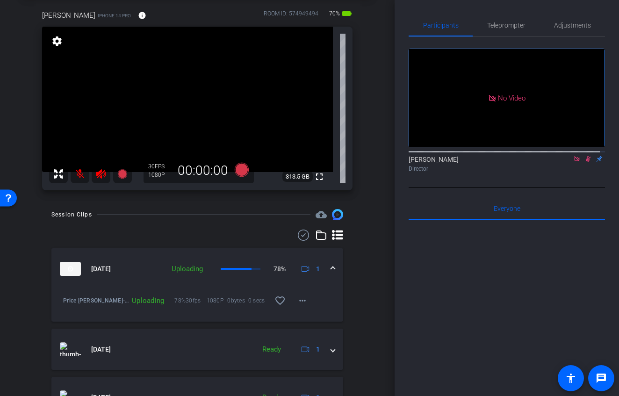
scroll to position [197, 0]
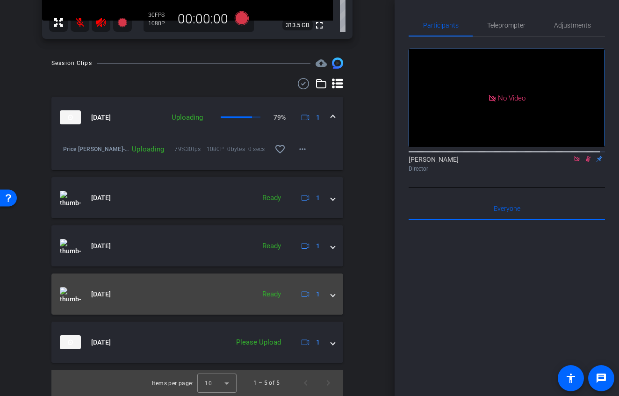
click at [329, 299] on mat-expansion-panel-header "[DATE] Ready 1" at bounding box center [197, 294] width 292 height 41
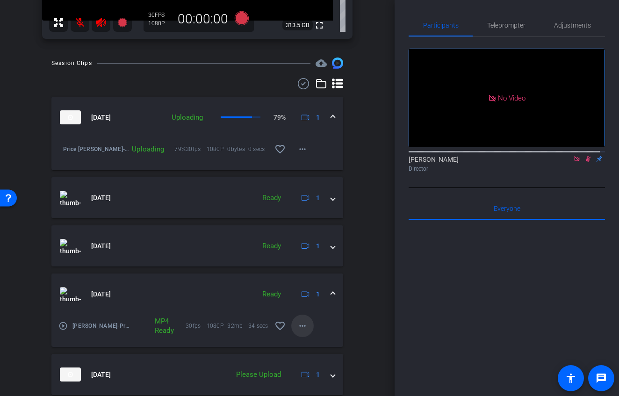
click at [291, 328] on span at bounding box center [302, 326] width 22 height 22
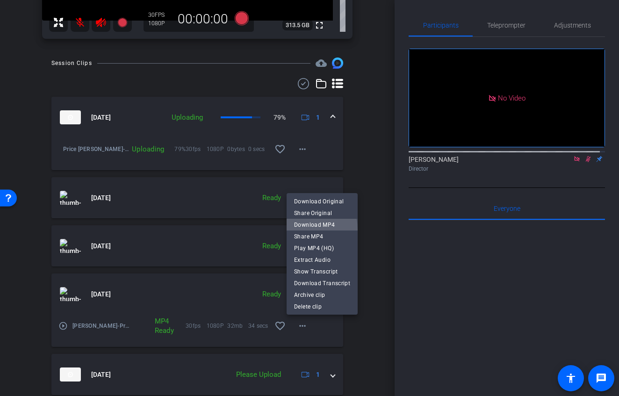
click at [308, 230] on span "Download MP4" at bounding box center [322, 224] width 56 height 11
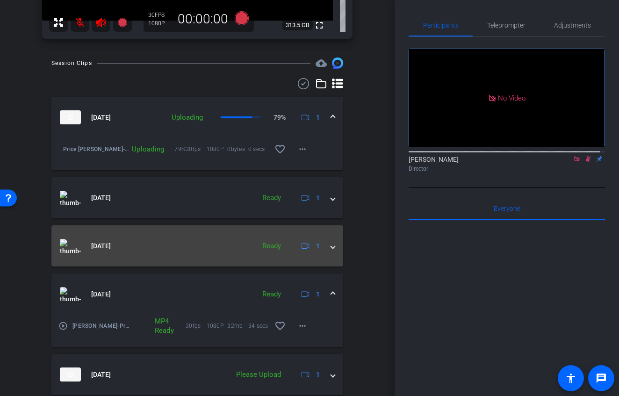
click at [331, 248] on span at bounding box center [333, 246] width 4 height 10
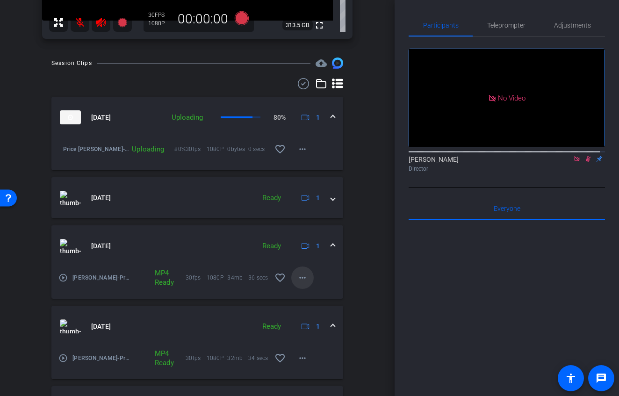
click at [297, 283] on mat-icon "more_horiz" at bounding box center [302, 277] width 11 height 11
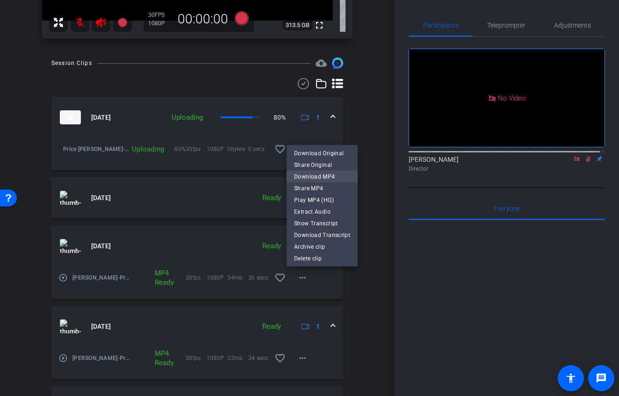
click at [310, 177] on span "Download MP4" at bounding box center [322, 176] width 56 height 11
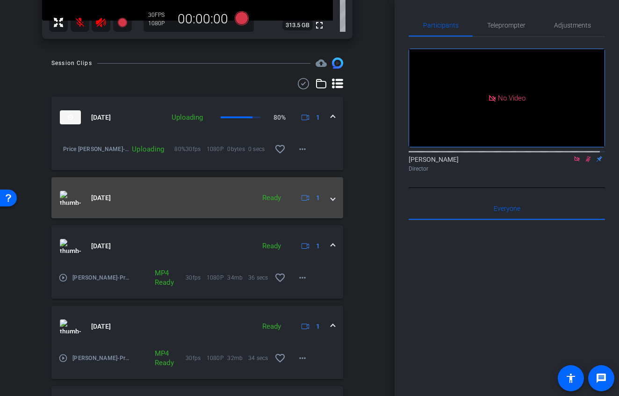
click at [334, 201] on mat-expansion-panel-header "[DATE] Ready 1" at bounding box center [197, 197] width 292 height 41
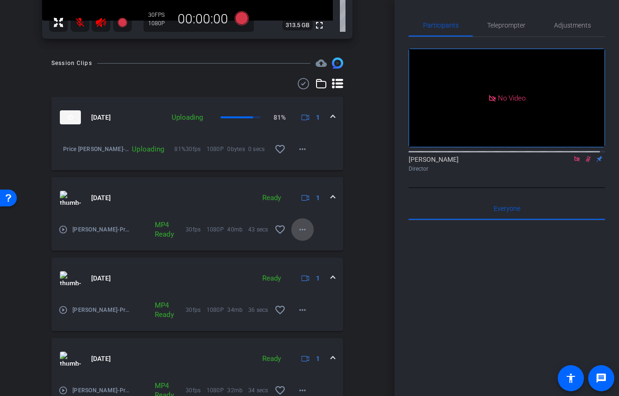
click at [302, 232] on mat-icon "more_horiz" at bounding box center [302, 229] width 11 height 11
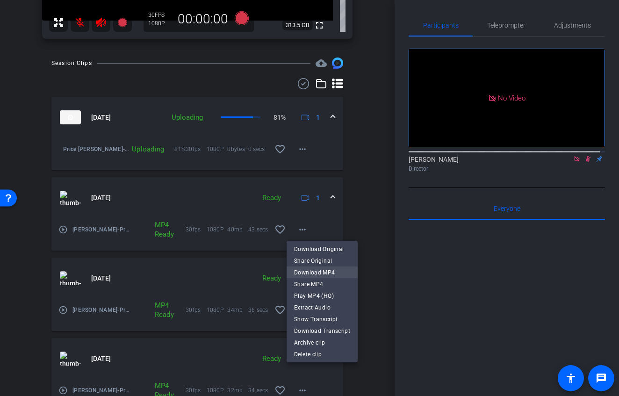
click at [312, 268] on span "Download MP4" at bounding box center [322, 272] width 56 height 11
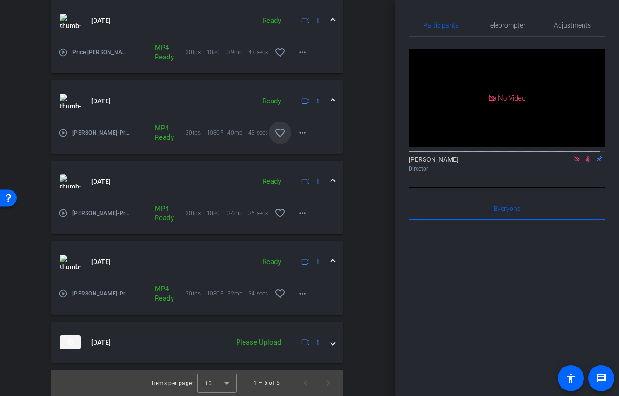
scroll to position [0, 0]
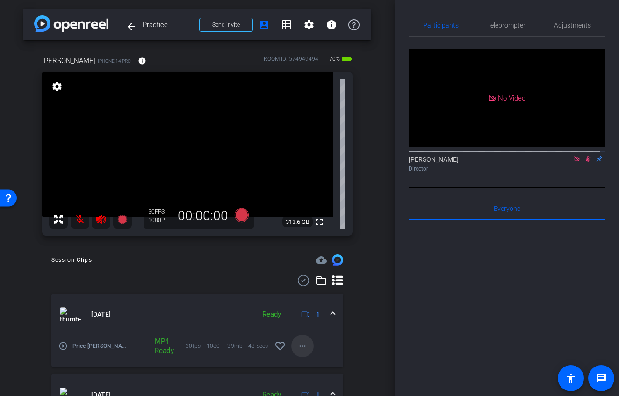
click at [297, 348] on mat-icon "more_horiz" at bounding box center [302, 346] width 11 height 11
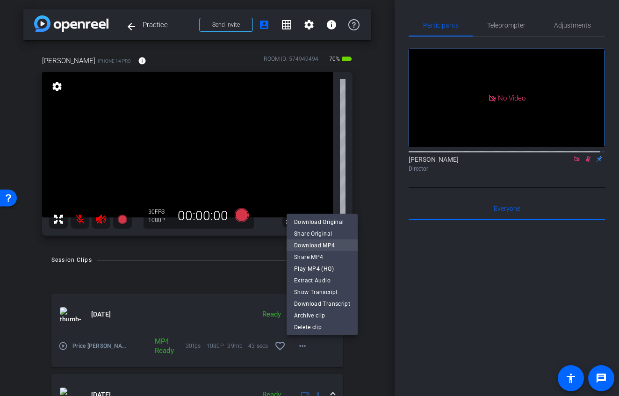
click at [316, 248] on span "Download MP4" at bounding box center [322, 245] width 56 height 11
